Goal: Task Accomplishment & Management: Manage account settings

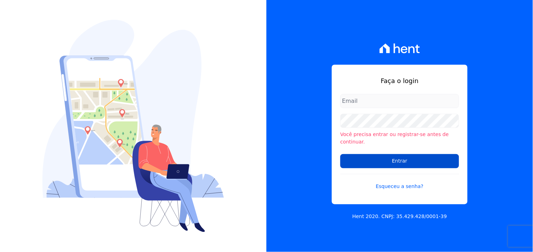
type input "[EMAIL_ADDRESS][DOMAIN_NAME]"
click at [394, 158] on input "Entrar" at bounding box center [399, 161] width 119 height 14
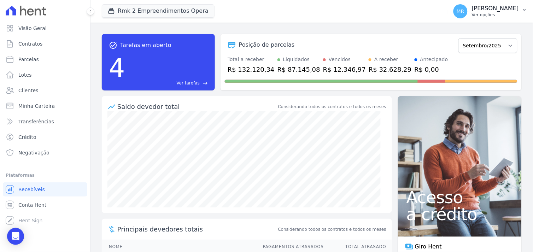
click at [492, 11] on div "Marcos Real Ver opções" at bounding box center [494, 11] width 47 height 13
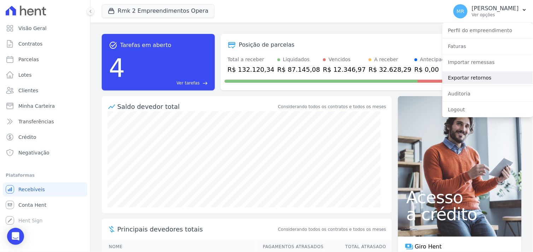
click at [474, 79] on link "Exportar retornos" at bounding box center [487, 77] width 90 height 13
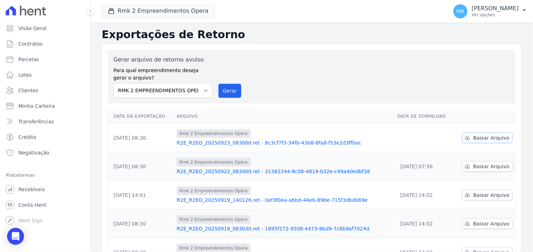
click at [482, 139] on span "Baixar Arquivo" at bounding box center [491, 137] width 36 height 7
click at [150, 13] on button "Rmk 2 Empreendimentos Opera" at bounding box center [158, 10] width 113 height 13
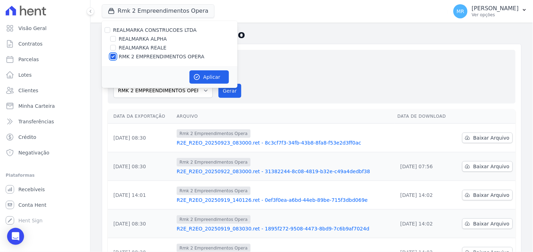
click at [111, 57] on input "RMK 2 EMPREENDIMENTOS OPERA" at bounding box center [113, 57] width 6 height 6
checkbox input "false"
click at [113, 47] on input "REALMARKA REALE" at bounding box center [113, 48] width 6 height 6
checkbox input "true"
click at [211, 76] on button "Aplicar" at bounding box center [209, 76] width 40 height 13
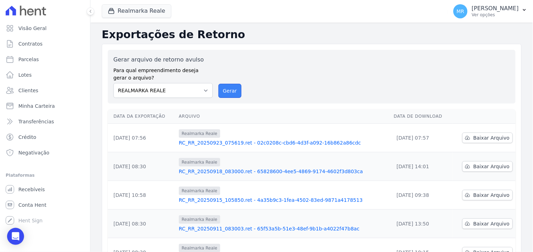
click at [232, 93] on button "Gerar" at bounding box center [229, 91] width 23 height 14
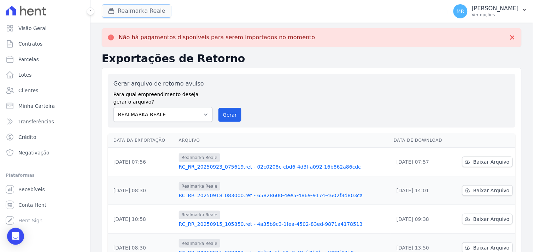
click at [135, 12] on button "Realmarka Reale" at bounding box center [137, 10] width 70 height 13
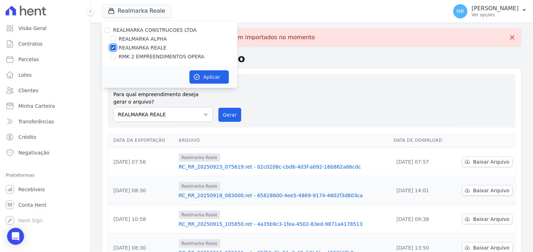
click at [113, 48] on input "REALMARKA REALE" at bounding box center [113, 48] width 6 height 6
checkbox input "false"
click at [112, 38] on input "REALMARKA ALPHA" at bounding box center [113, 39] width 6 height 6
checkbox input "true"
click at [209, 78] on button "Aplicar" at bounding box center [209, 76] width 40 height 13
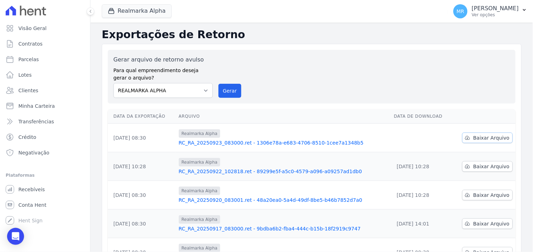
click at [477, 139] on span "Baixar Arquivo" at bounding box center [491, 137] width 36 height 7
click at [206, 90] on select "REALMARKA ALPHA REALMARKA REALE RMK 2 EMPREENDIMENTOS OPERA" at bounding box center [162, 90] width 99 height 15
select select "76c98966-fbae-428e-aea9-71c3dfcf0e62"
click at [113, 83] on select "REALMARKA ALPHA REALMARKA REALE RMK 2 EMPREENDIMENTOS OPERA" at bounding box center [162, 90] width 99 height 15
drag, startPoint x: 147, startPoint y: 14, endPoint x: 139, endPoint y: 26, distance: 14.2
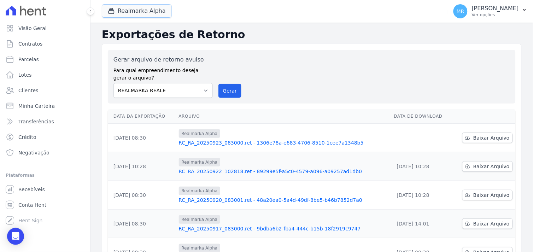
click at [147, 14] on button "Realmarka Alpha" at bounding box center [137, 10] width 70 height 13
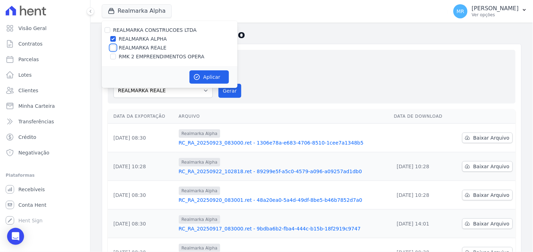
click at [112, 49] on input "REALMARKA REALE" at bounding box center [113, 48] width 6 height 6
checkbox input "true"
drag, startPoint x: 113, startPoint y: 39, endPoint x: 117, endPoint y: 42, distance: 4.5
click at [114, 39] on input "REALMARKA ALPHA" at bounding box center [113, 39] width 6 height 6
checkbox input "false"
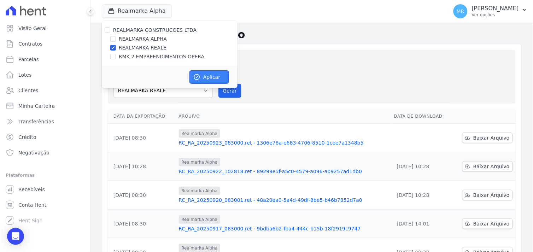
click at [207, 79] on button "Aplicar" at bounding box center [209, 76] width 40 height 13
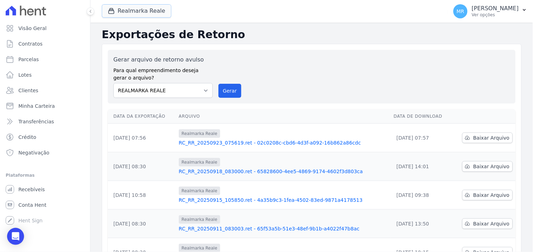
drag, startPoint x: 132, startPoint y: 12, endPoint x: 125, endPoint y: 19, distance: 10.5
click at [132, 12] on button "Realmarka Reale" at bounding box center [137, 10] width 70 height 13
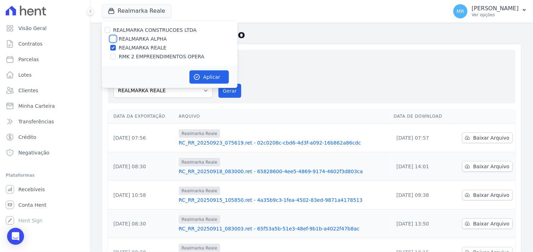
click at [113, 39] on input "REALMARKA ALPHA" at bounding box center [113, 39] width 6 height 6
checkbox input "true"
click at [112, 46] on input "REALMARKA REALE" at bounding box center [113, 48] width 6 height 6
checkbox input "false"
click at [197, 73] on icon "button" at bounding box center [196, 76] width 7 height 7
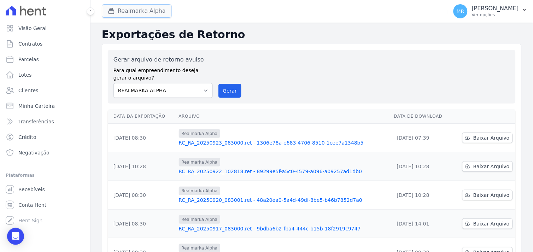
drag, startPoint x: 126, startPoint y: 10, endPoint x: 118, endPoint y: 50, distance: 41.4
click at [126, 10] on button "Realmarka Alpha" at bounding box center [137, 10] width 70 height 13
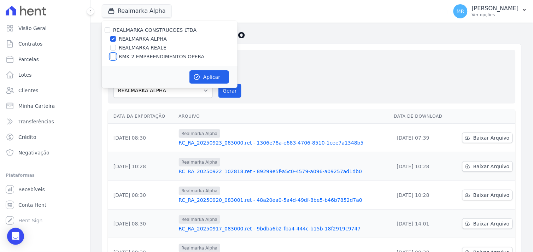
click at [111, 57] on input "RMK 2 EMPREENDIMENTOS OPERA" at bounding box center [113, 57] width 6 height 6
checkbox input "true"
click at [112, 38] on input "REALMARKA ALPHA" at bounding box center [113, 39] width 6 height 6
checkbox input "false"
click at [196, 76] on icon "button" at bounding box center [196, 76] width 7 height 7
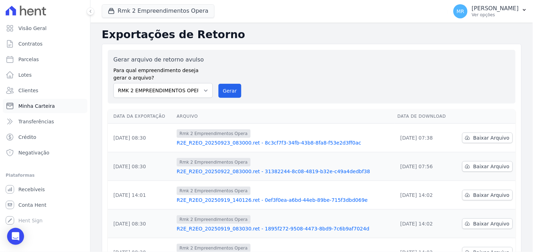
click at [22, 106] on span "Minha Carteira" at bounding box center [36, 105] width 36 height 7
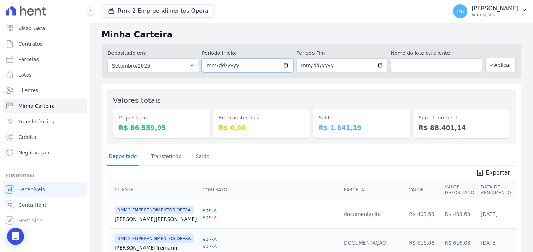
click at [283, 66] on input "2025-09-01" at bounding box center [247, 65] width 91 height 14
click at [283, 65] on input "2025-09-01" at bounding box center [247, 65] width 91 height 14
drag, startPoint x: 179, startPoint y: 10, endPoint x: 150, endPoint y: 5, distance: 29.1
click at [175, 8] on button "Rmk 2 Empreendimentos Opera" at bounding box center [158, 10] width 113 height 13
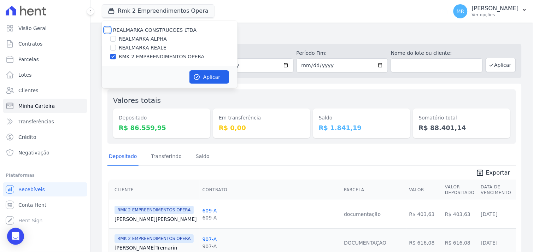
click at [107, 30] on input "REALMARKA CONSTRUCOES LTDA" at bounding box center [108, 30] width 6 height 6
checkbox input "true"
drag, startPoint x: 202, startPoint y: 76, endPoint x: 247, endPoint y: 82, distance: 45.6
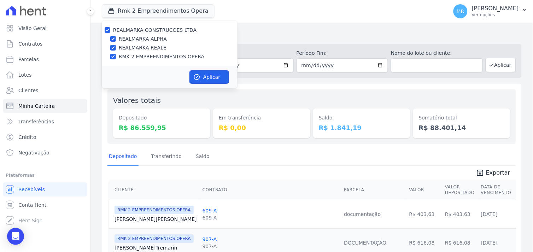
click at [205, 76] on button "Aplicar" at bounding box center [209, 76] width 40 height 13
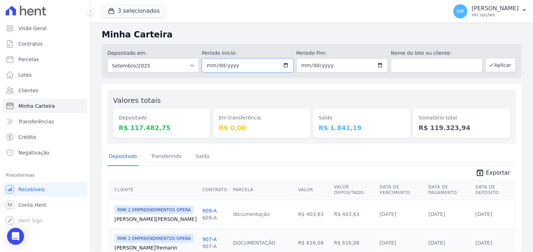
click at [284, 66] on input "2025-09-01" at bounding box center [247, 65] width 91 height 14
type input "2025-09-23"
click at [374, 64] on input "2025-09-30" at bounding box center [341, 65] width 91 height 14
type input "2025-09-24"
click at [498, 69] on button "Aplicar" at bounding box center [500, 65] width 30 height 14
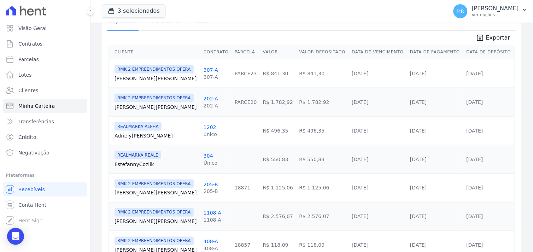
scroll to position [128, 0]
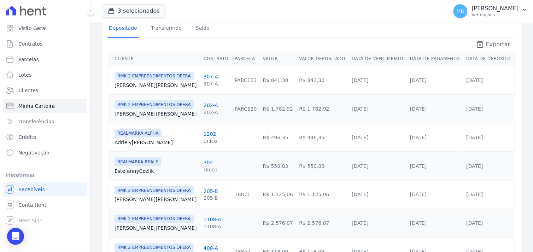
click at [489, 44] on span "Exportar" at bounding box center [498, 44] width 24 height 8
